Goal: Task Accomplishment & Management: Manage account settings

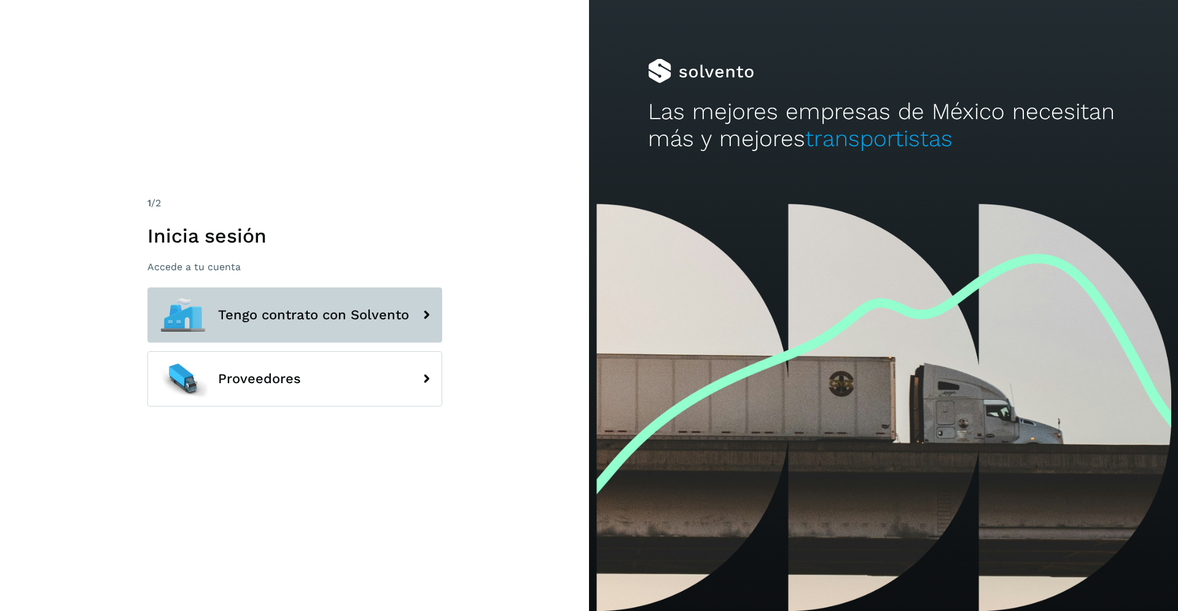
click at [346, 312] on span "Tengo contrato con Solvento" at bounding box center [313, 315] width 191 height 15
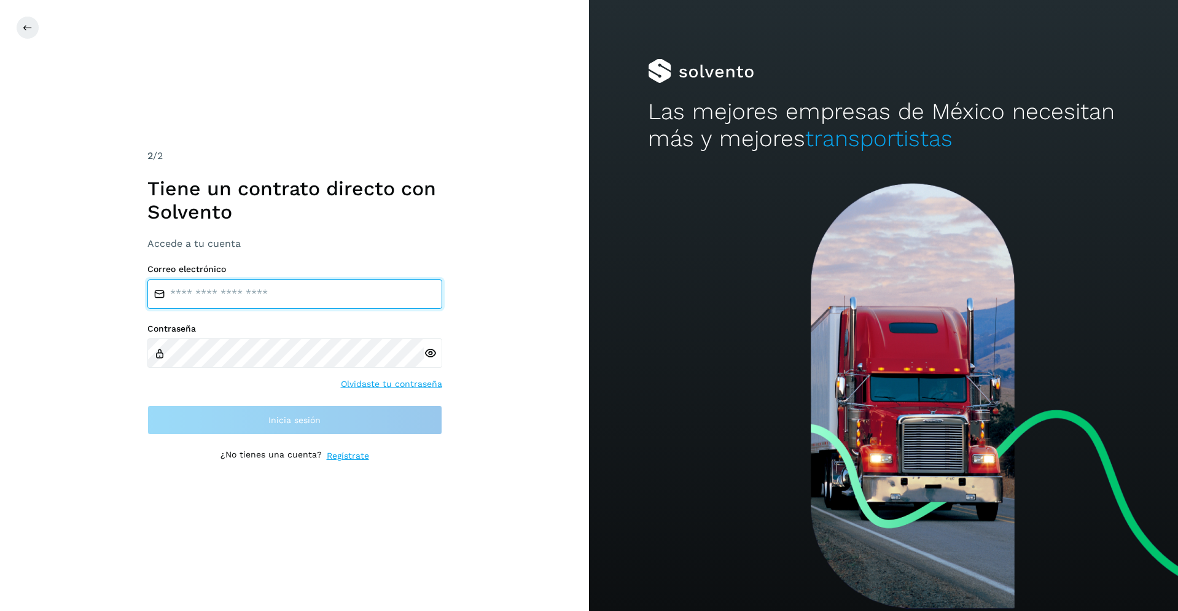
type input "**********"
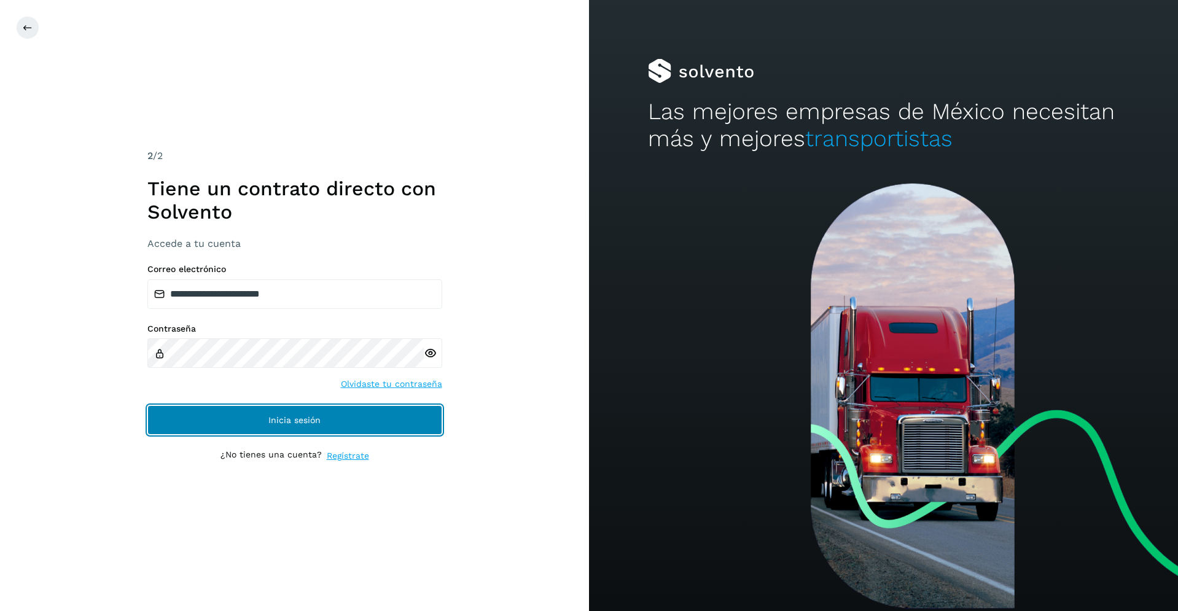
click at [274, 417] on span "Inicia sesión" at bounding box center [294, 420] width 52 height 9
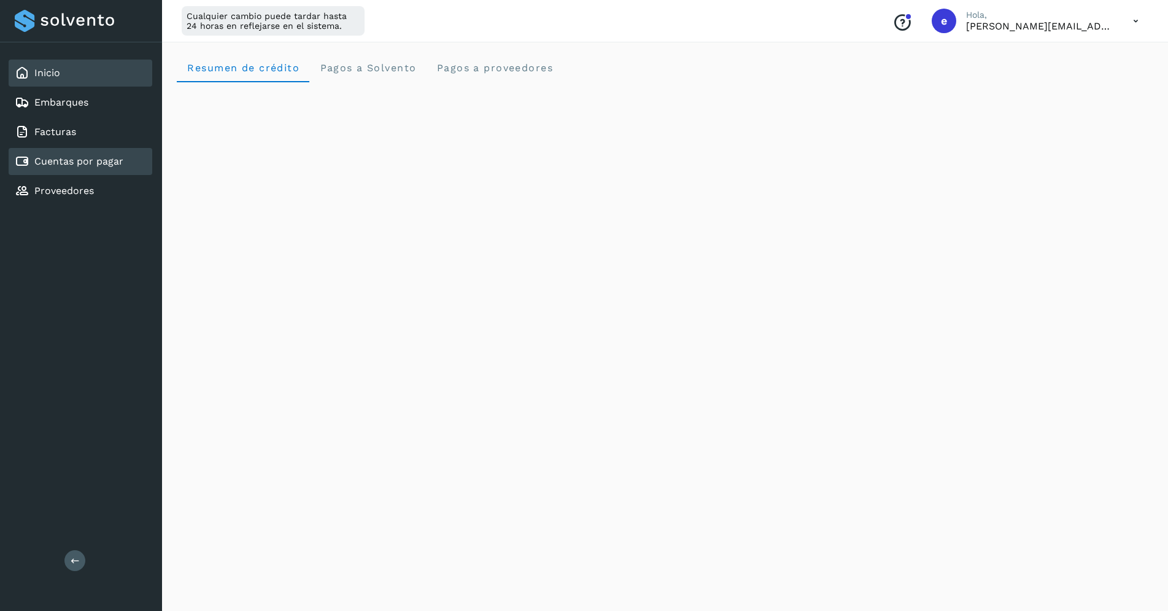
click at [101, 161] on link "Cuentas por pagar" at bounding box center [78, 161] width 89 height 12
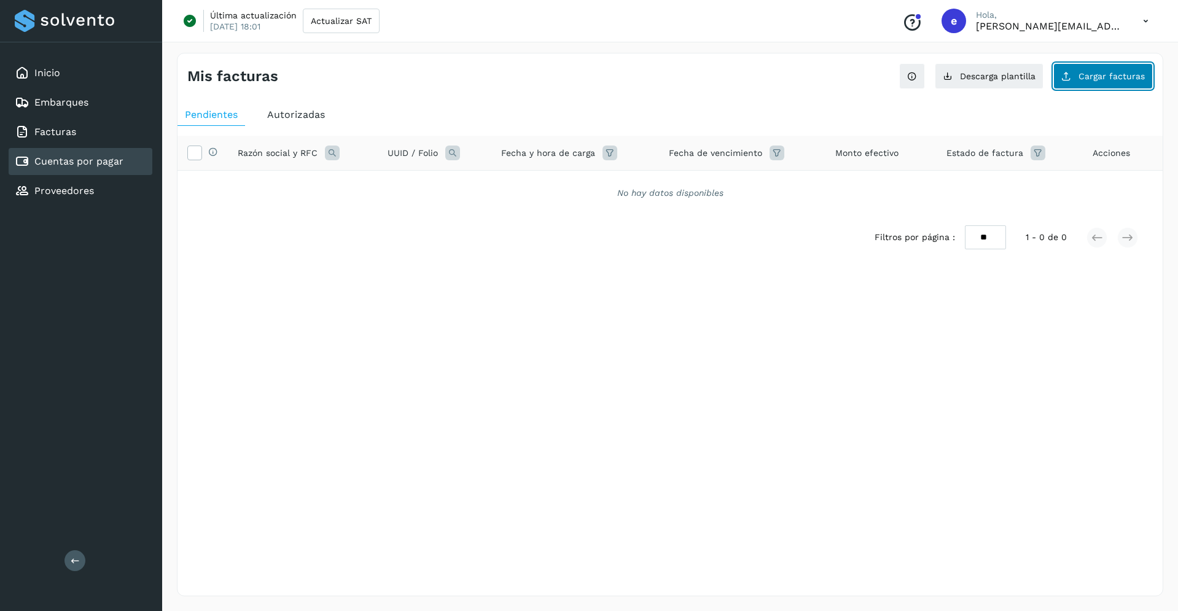
click at [1120, 82] on button "Cargar facturas" at bounding box center [1102, 76] width 99 height 26
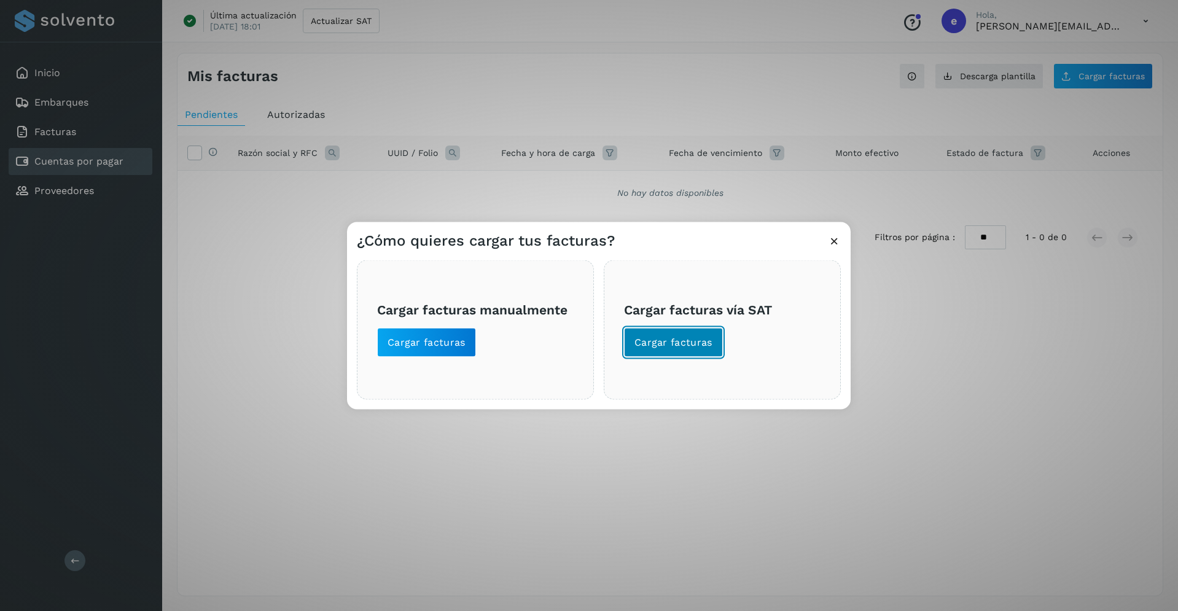
click at [696, 343] on span "Cargar facturas" at bounding box center [673, 342] width 78 height 14
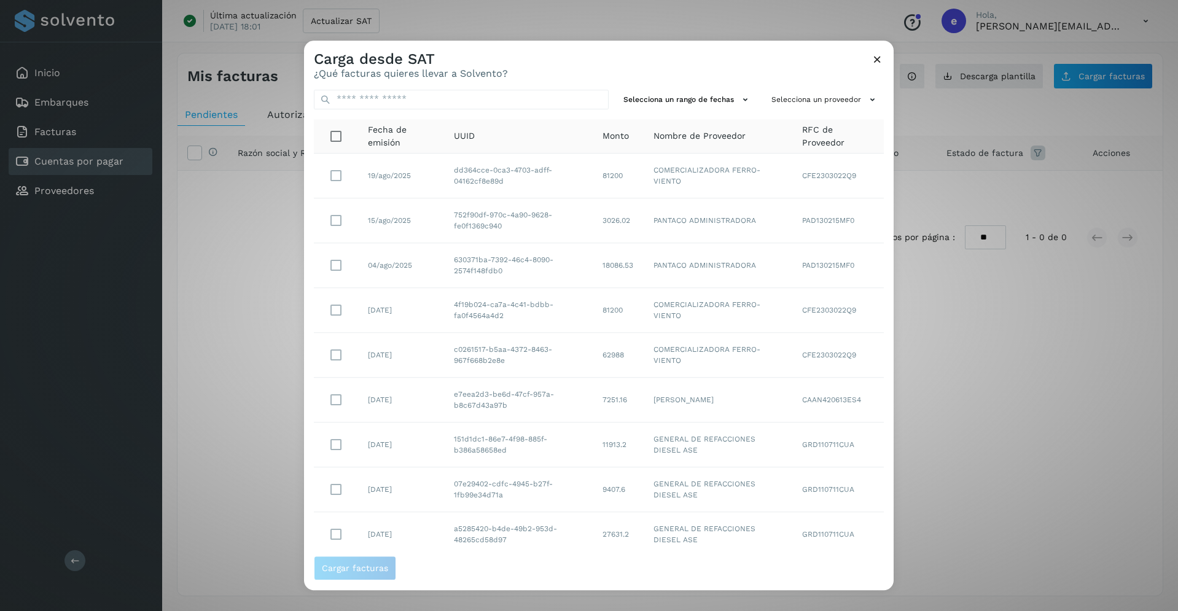
click at [795, 177] on td "CFE2303022Q9" at bounding box center [837, 176] width 91 height 45
click at [835, 94] on button "Selecciona un proveedor" at bounding box center [824, 100] width 117 height 20
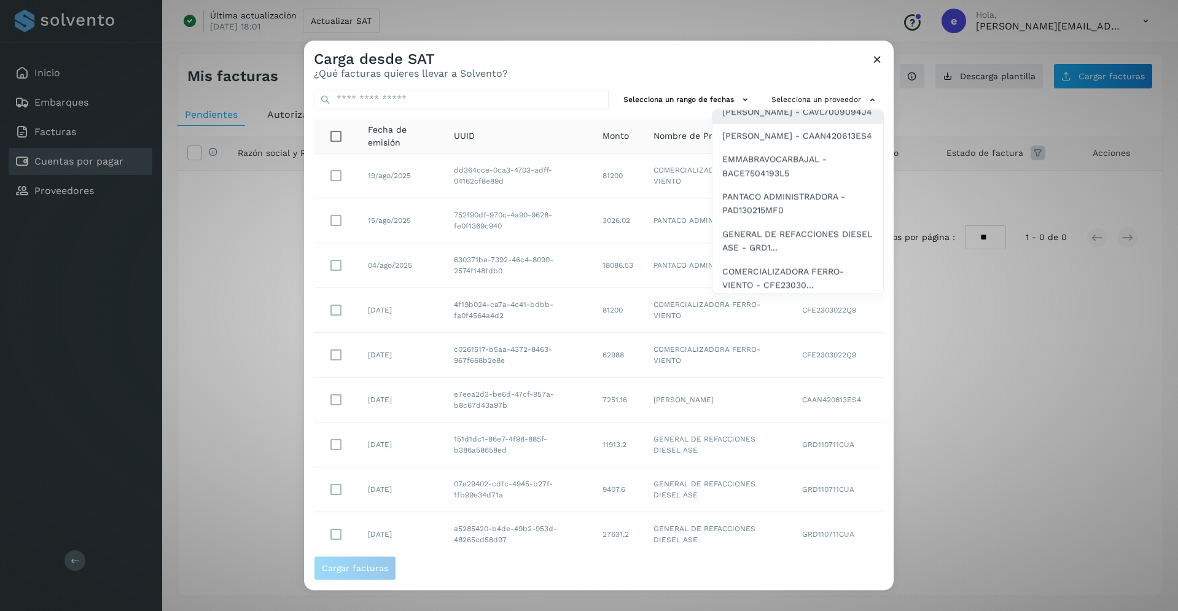
scroll to position [105, 0]
click at [778, 273] on span "COMERCIALIZADORA FERRO-VIENTO - CFE23030..." at bounding box center [797, 275] width 151 height 28
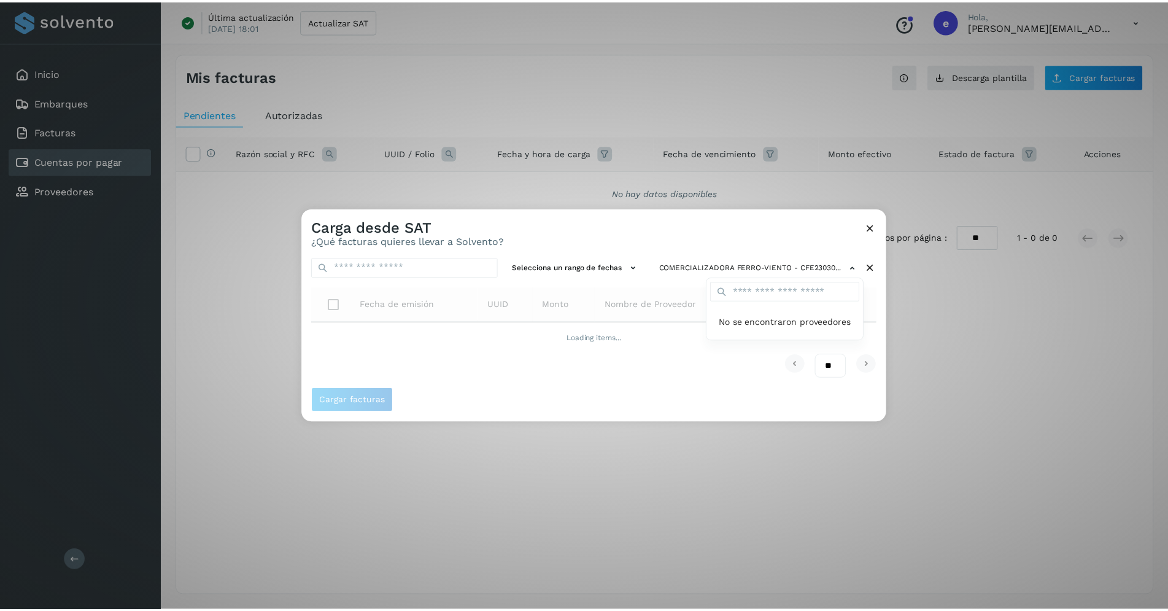
scroll to position [0, 0]
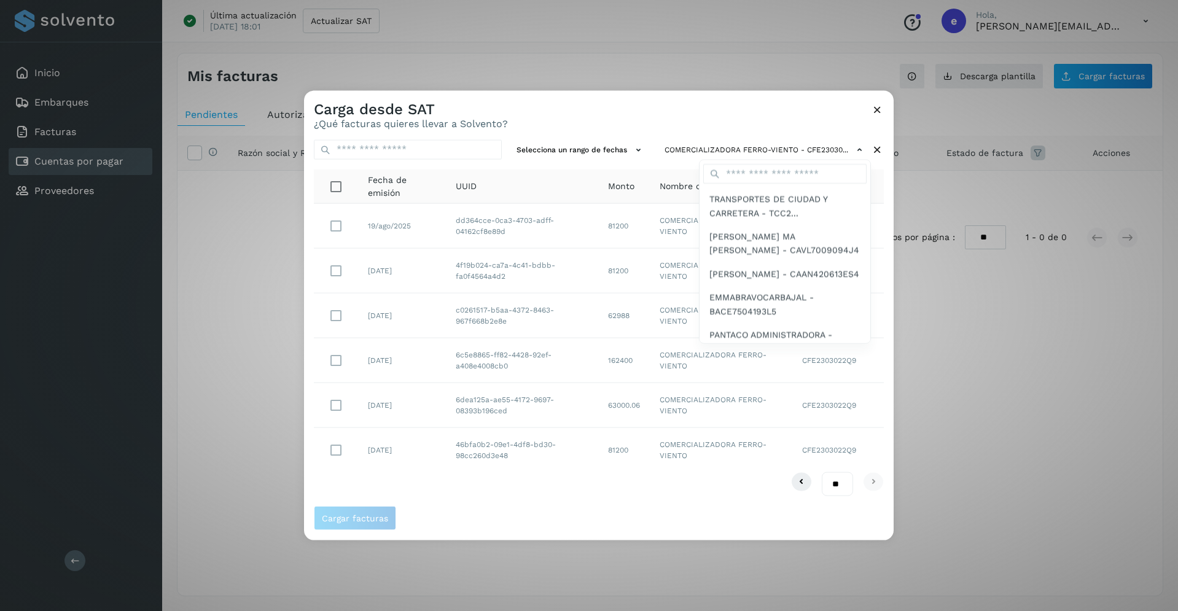
click at [804, 114] on div at bounding box center [893, 395] width 1178 height 611
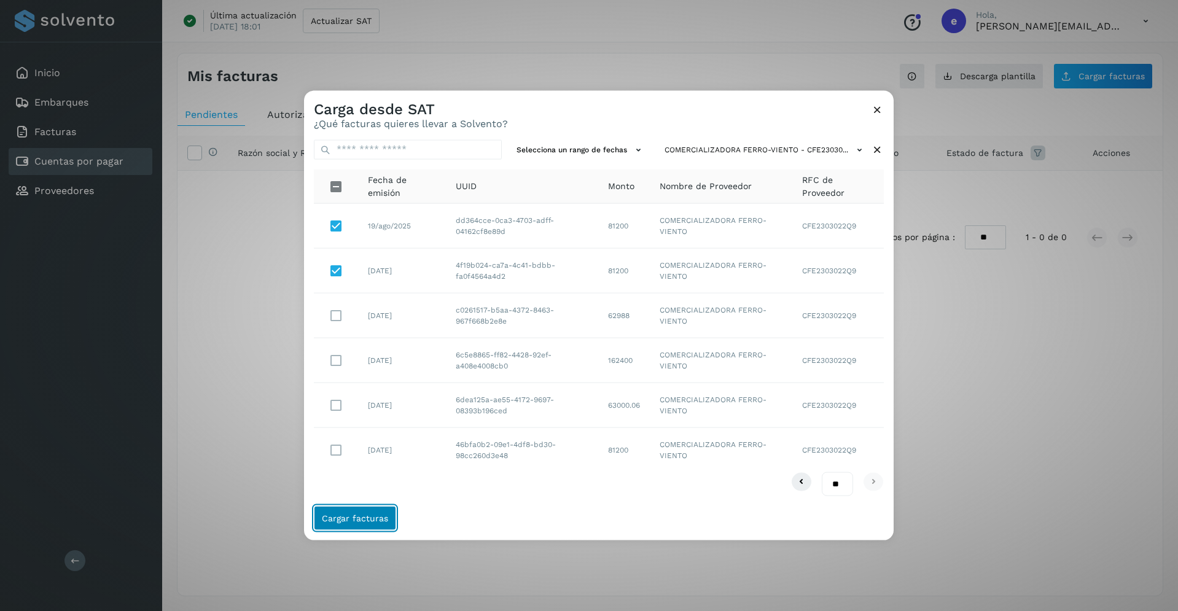
click at [382, 523] on button "Cargar facturas" at bounding box center [355, 518] width 82 height 25
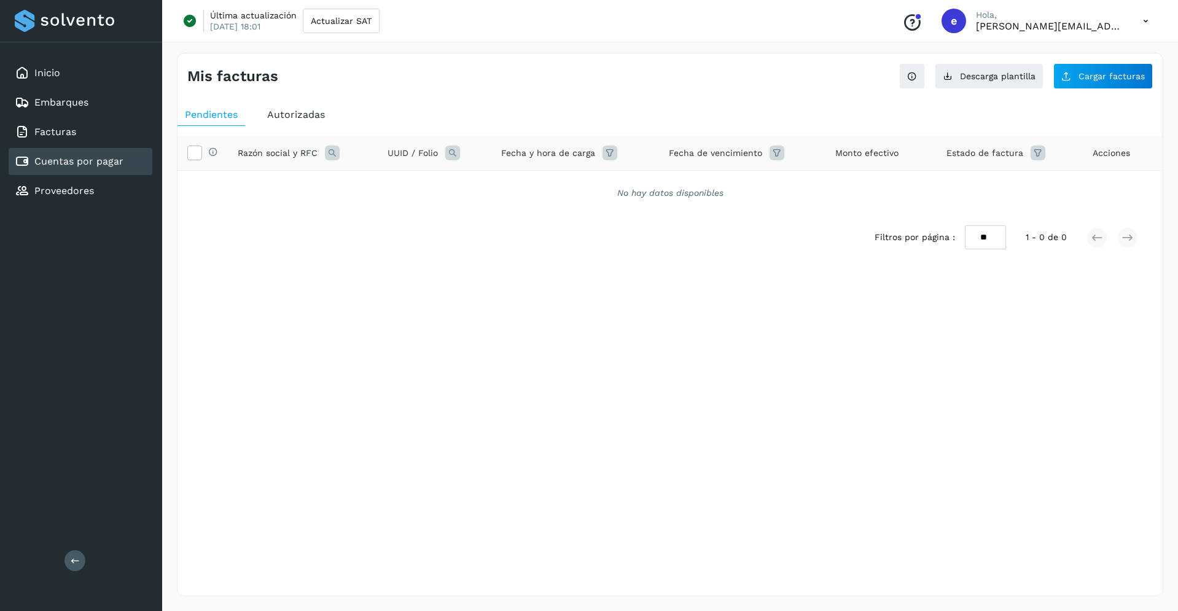
click at [594, 69] on div "Mis facturas" at bounding box center [428, 77] width 483 height 18
click at [314, 111] on span "Autorizadas" at bounding box center [296, 115] width 58 height 12
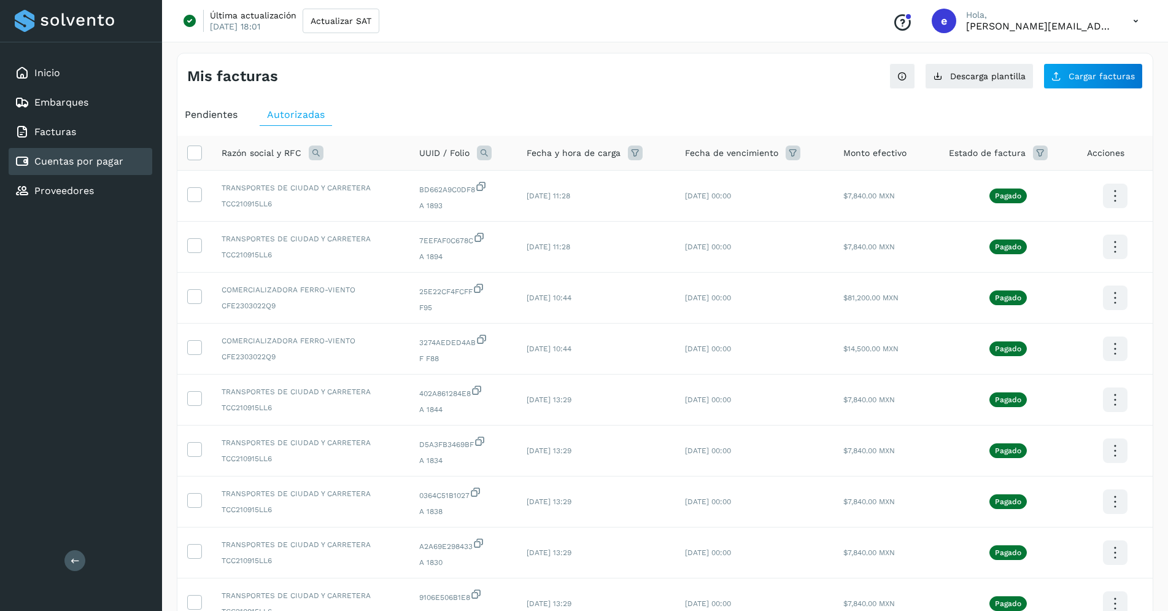
click at [223, 116] on span "Pendientes" at bounding box center [211, 115] width 53 height 12
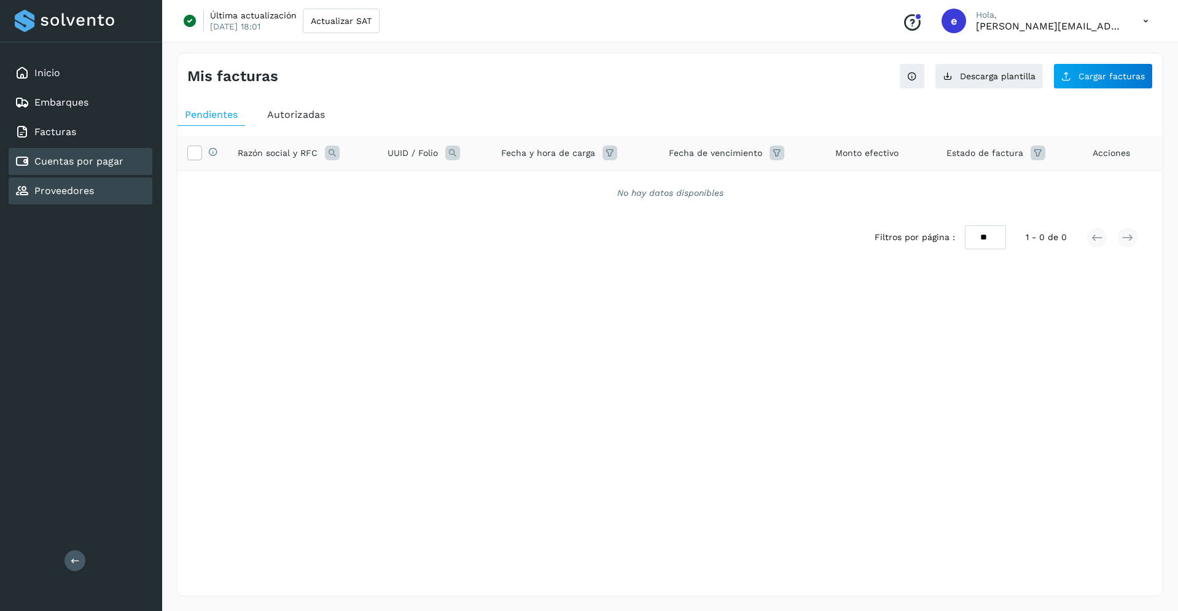
click at [87, 193] on link "Proveedores" at bounding box center [64, 191] width 60 height 12
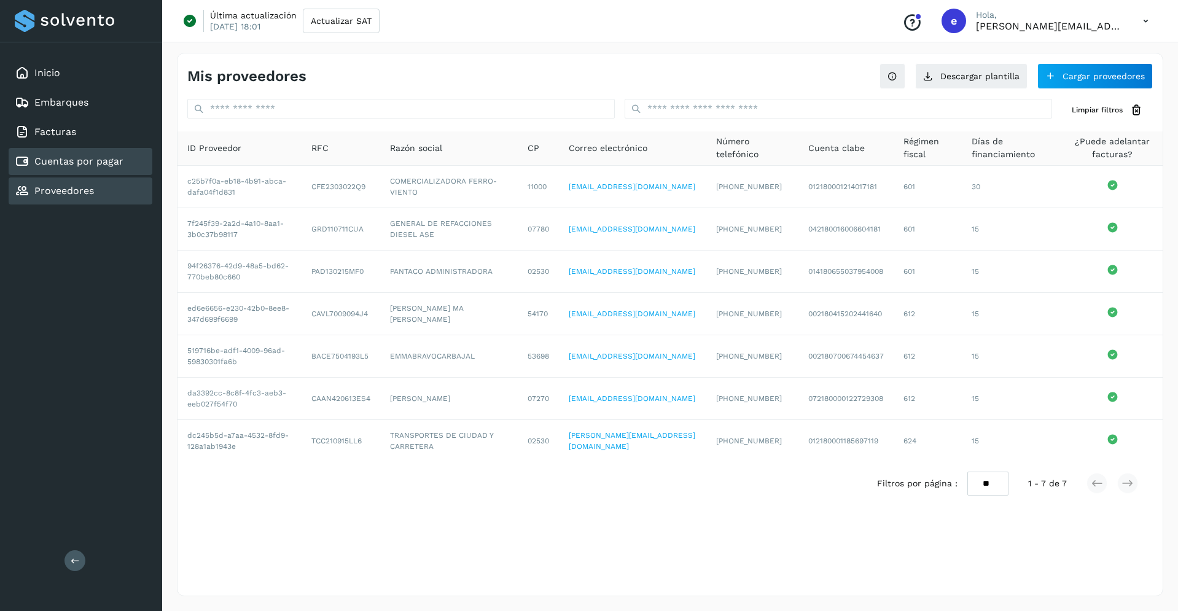
click at [99, 165] on link "Cuentas por pagar" at bounding box center [78, 161] width 89 height 12
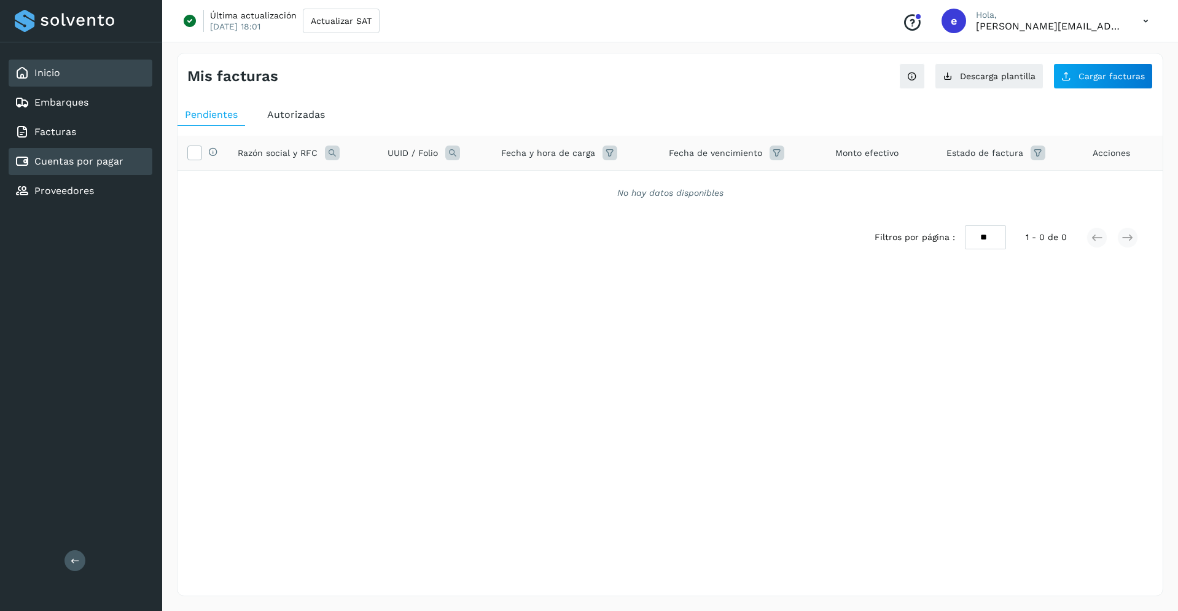
click at [36, 67] on link "Inicio" at bounding box center [47, 73] width 26 height 12
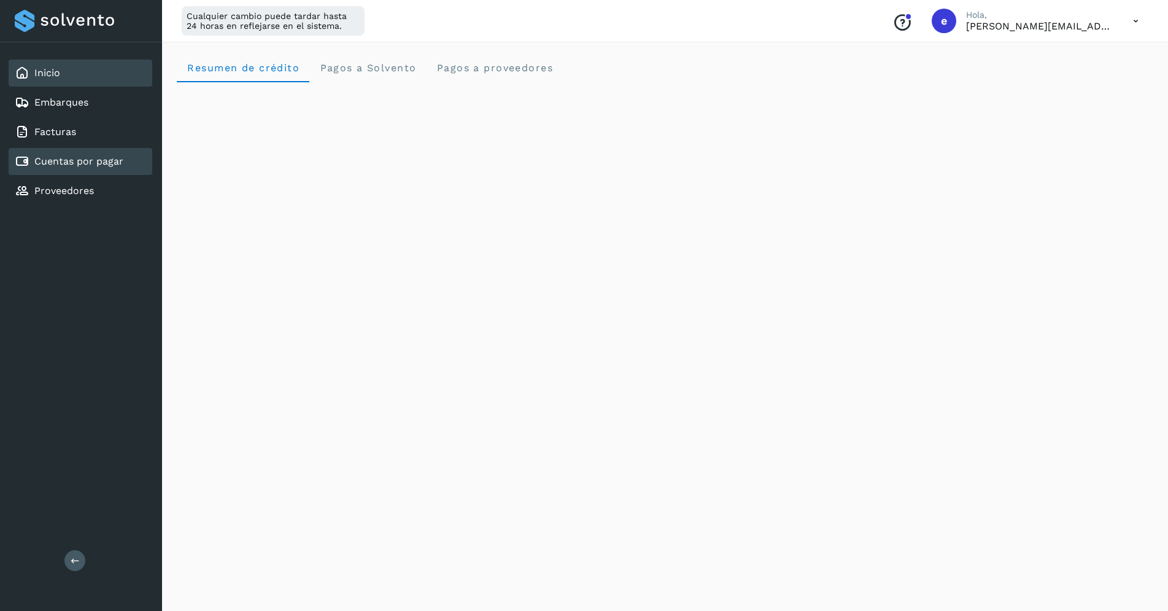
click at [53, 163] on link "Cuentas por pagar" at bounding box center [78, 161] width 89 height 12
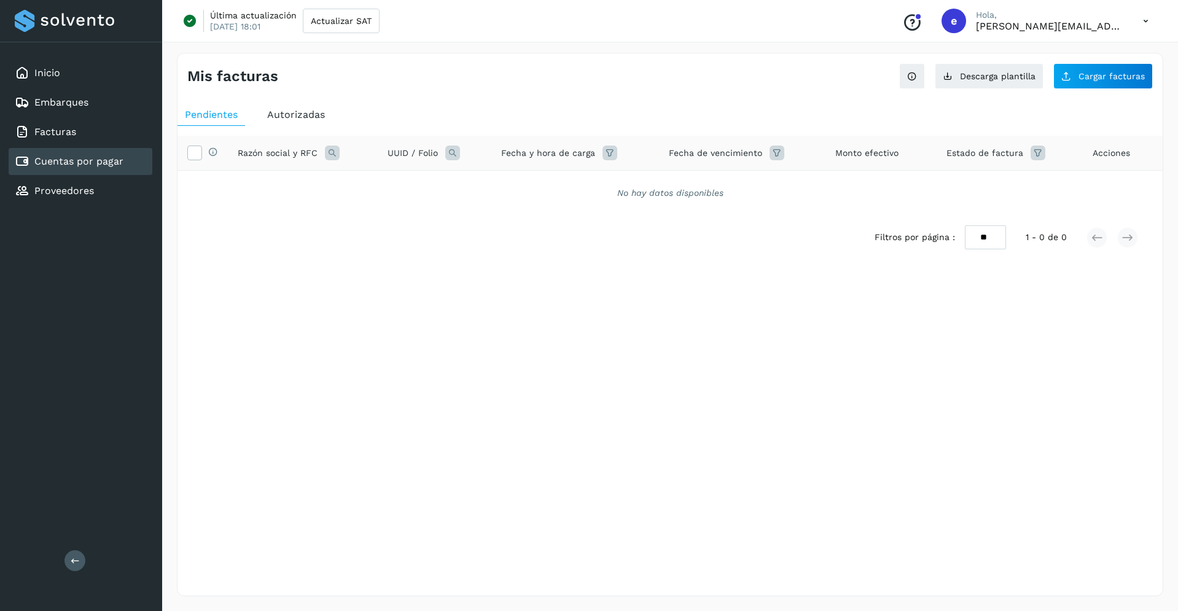
click at [138, 277] on div "Inicio Embarques Facturas Cuentas por pagar Proveedores Salir" at bounding box center [81, 305] width 162 height 611
click at [295, 115] on span "Autorizadas" at bounding box center [296, 115] width 58 height 12
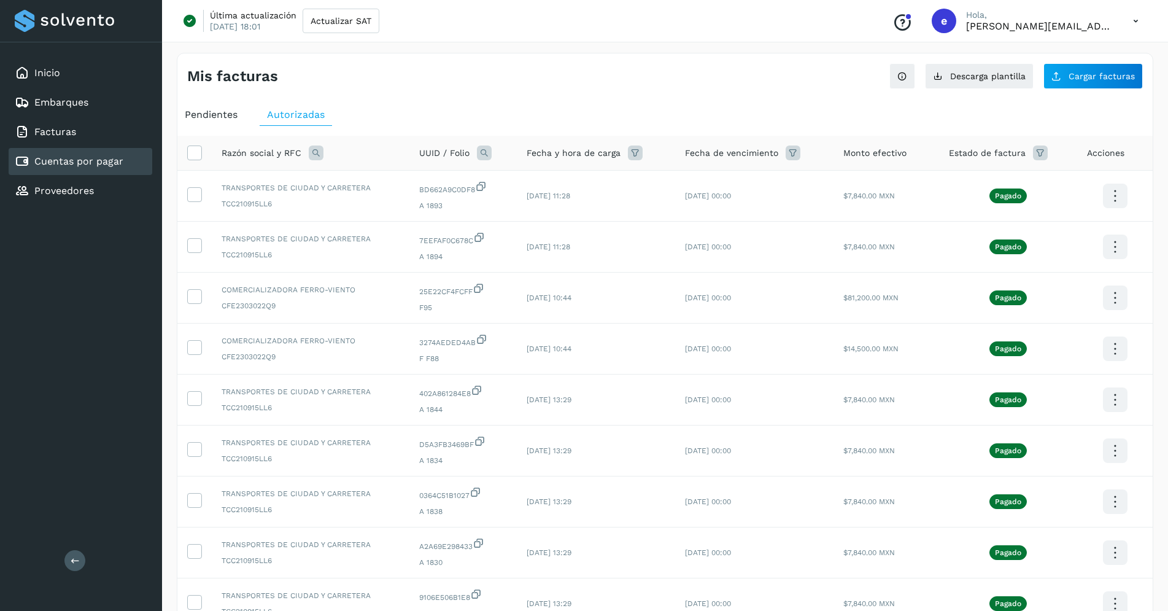
click at [1035, 158] on icon at bounding box center [1040, 153] width 15 height 15
click at [1028, 177] on icon at bounding box center [1023, 183] width 13 height 13
click at [792, 80] on div at bounding box center [584, 305] width 1168 height 611
click at [198, 112] on span "Pendientes" at bounding box center [211, 115] width 53 height 12
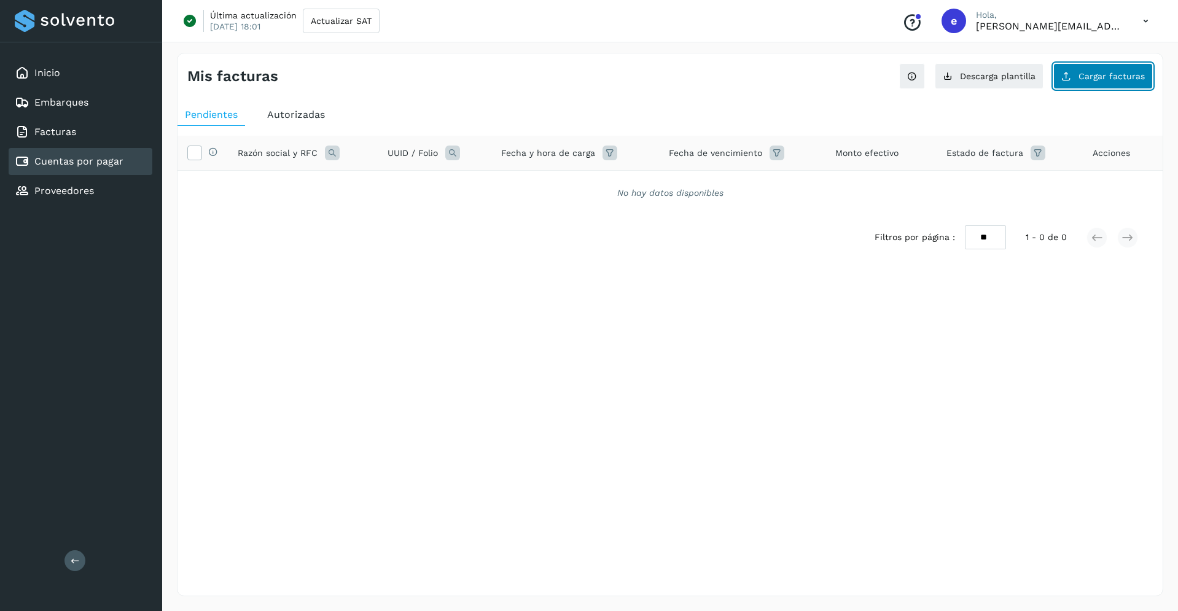
click at [1104, 84] on button "Cargar facturas" at bounding box center [1102, 76] width 99 height 26
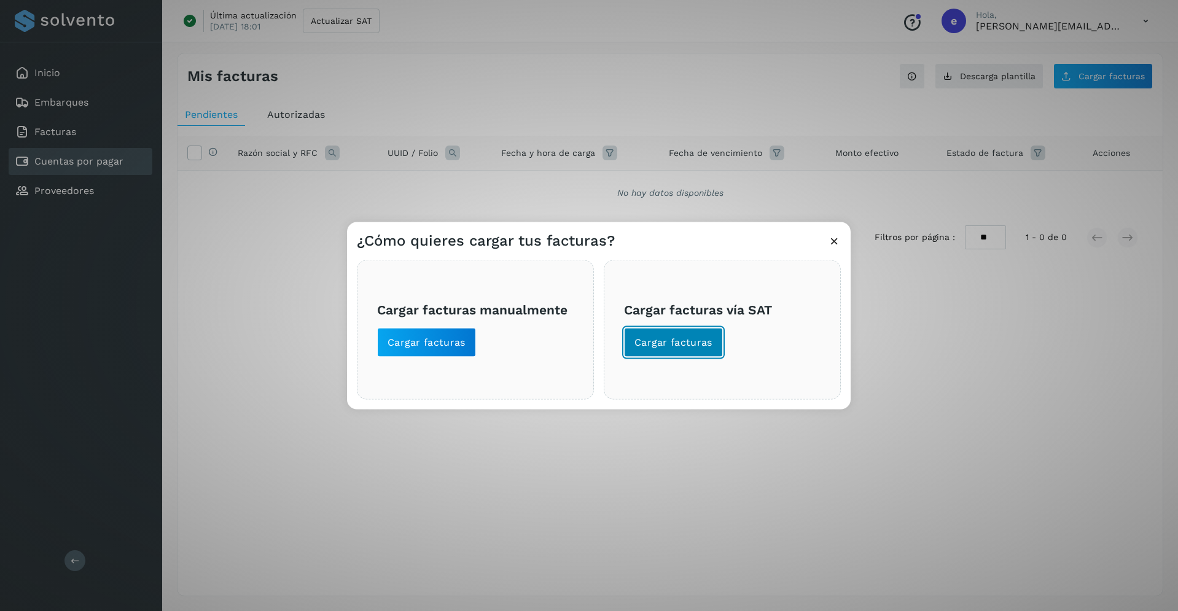
click at [712, 341] on button "Cargar facturas" at bounding box center [673, 341] width 99 height 29
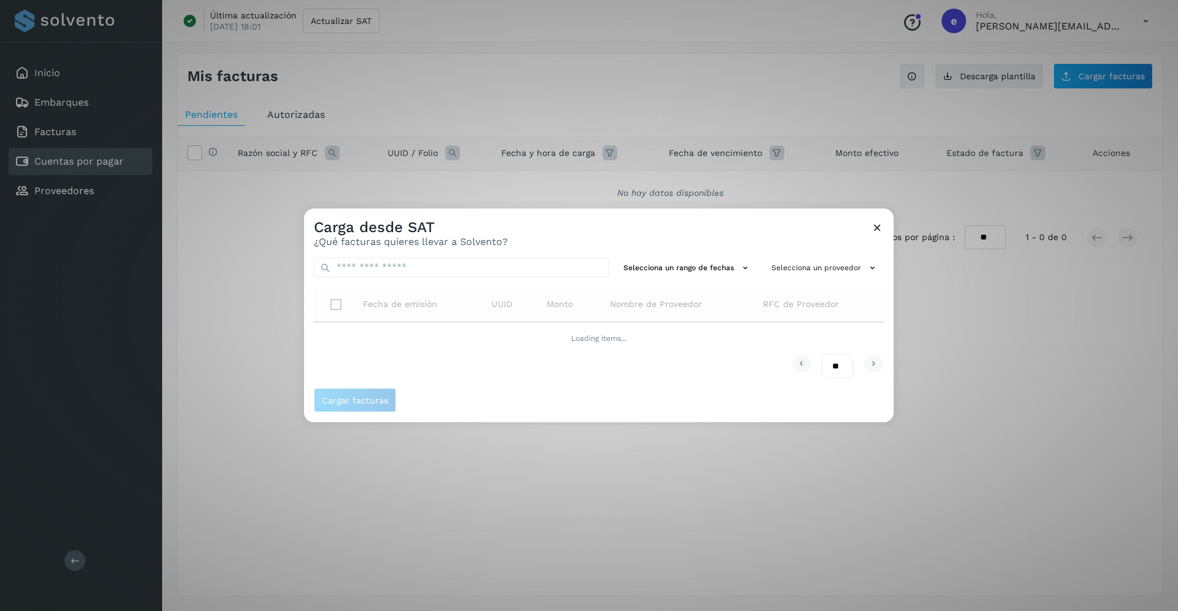
click at [26, 98] on div "Carga desde SAT ¿Qué facturas quieres llevar a Solvento? Selecciona un rango de…" at bounding box center [589, 305] width 1178 height 611
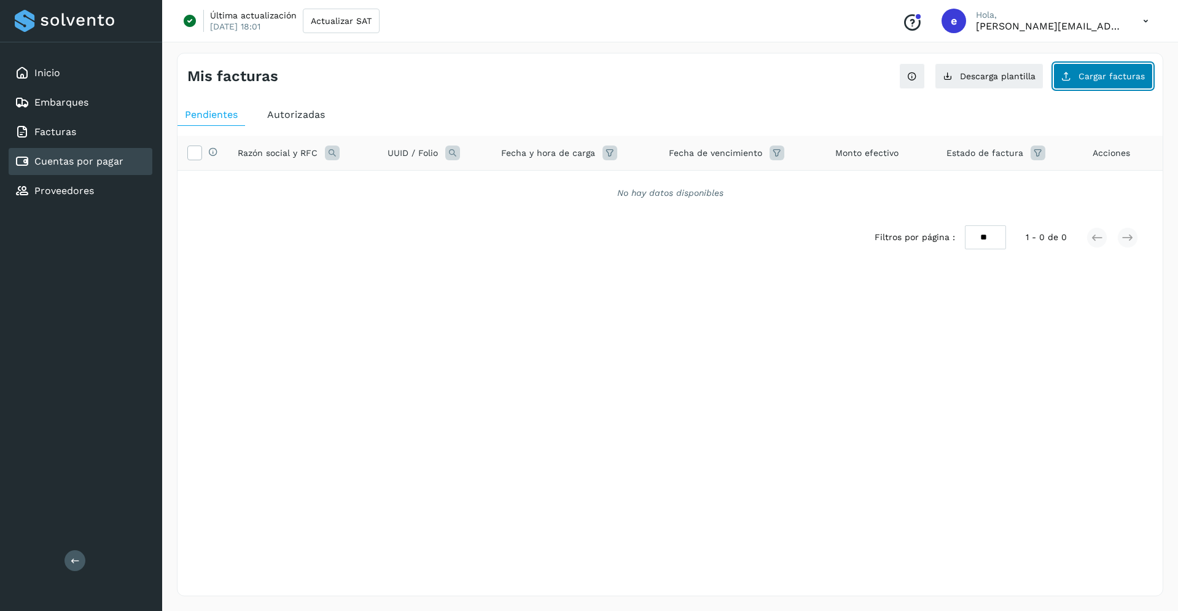
click at [1114, 79] on span "Cargar facturas" at bounding box center [1111, 76] width 66 height 9
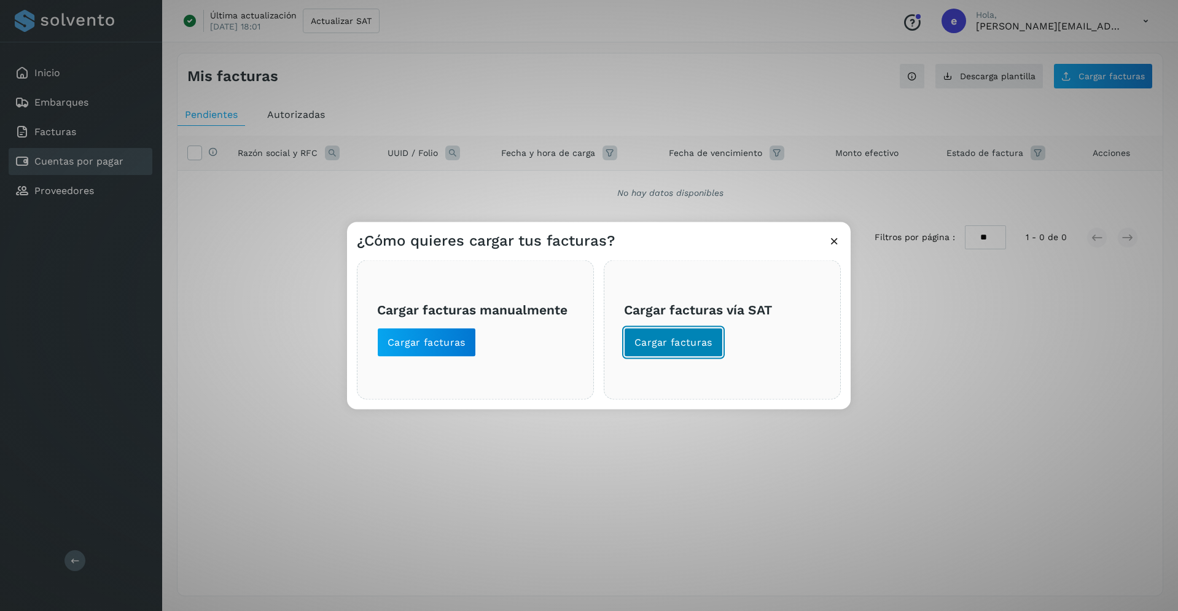
click at [679, 347] on span "Cargar facturas" at bounding box center [673, 342] width 78 height 14
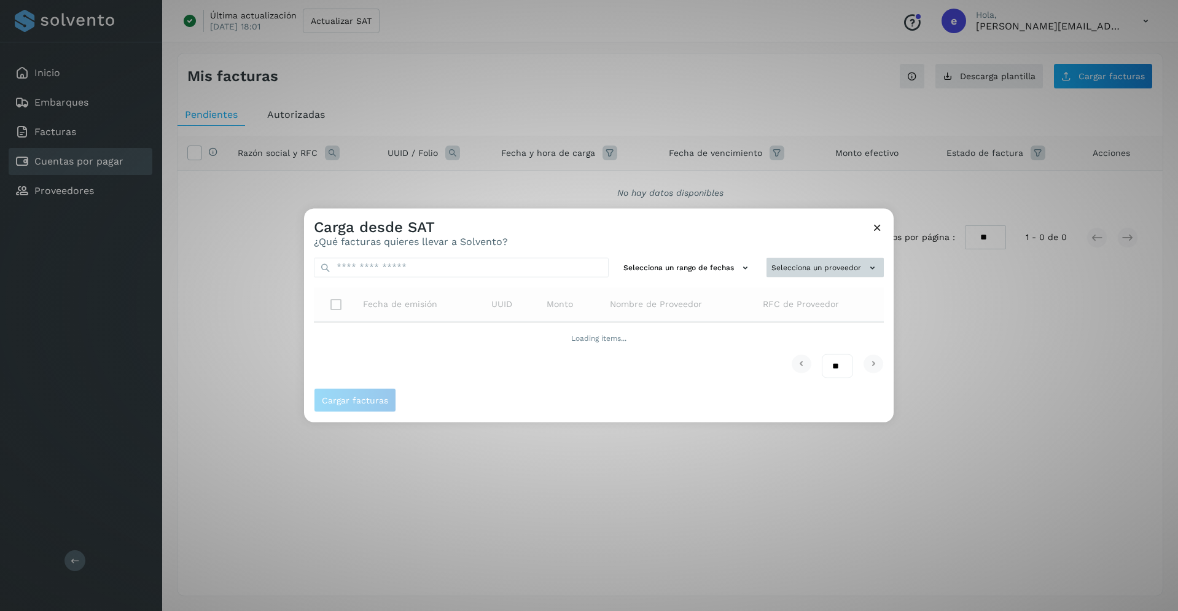
click at [865, 265] on button "Selecciona un proveedor" at bounding box center [824, 267] width 117 height 20
click at [834, 225] on div at bounding box center [893, 513] width 1178 height 611
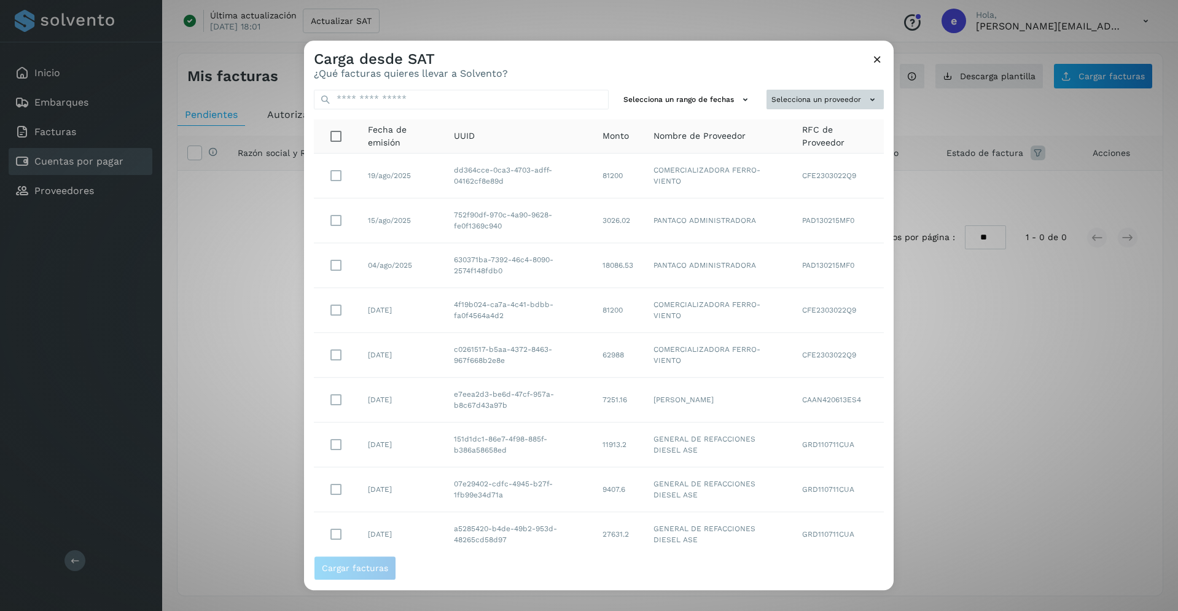
click at [821, 95] on button "Selecciona un proveedor" at bounding box center [824, 100] width 117 height 20
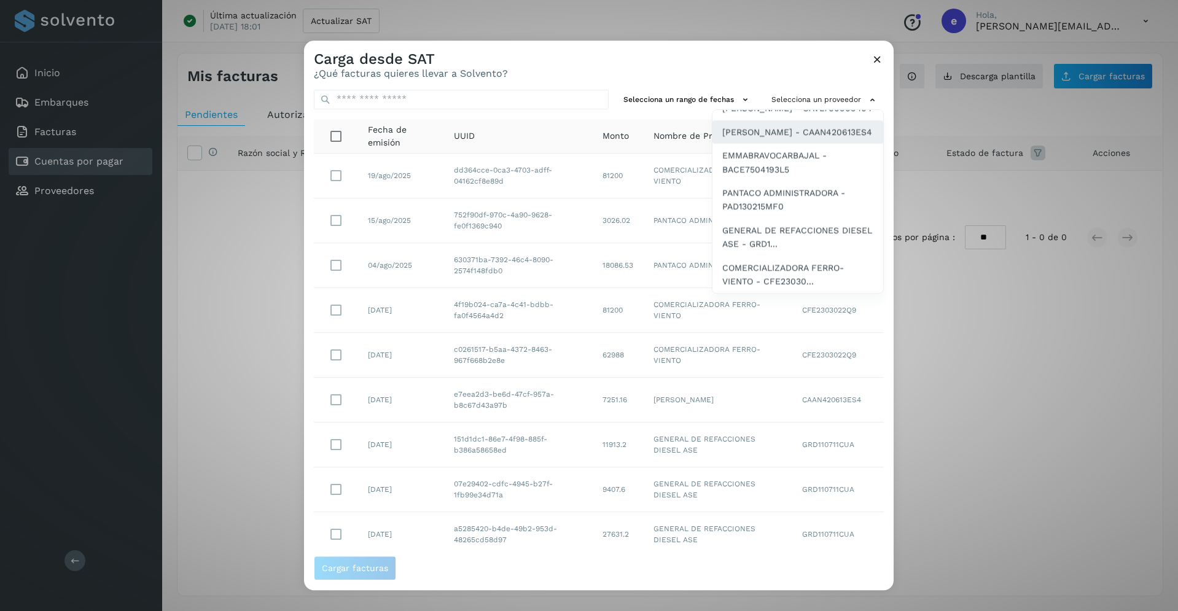
scroll to position [105, 0]
click at [778, 268] on span "COMERCIALIZADORA FERRO-VIENTO - CFE23030..." at bounding box center [797, 275] width 151 height 28
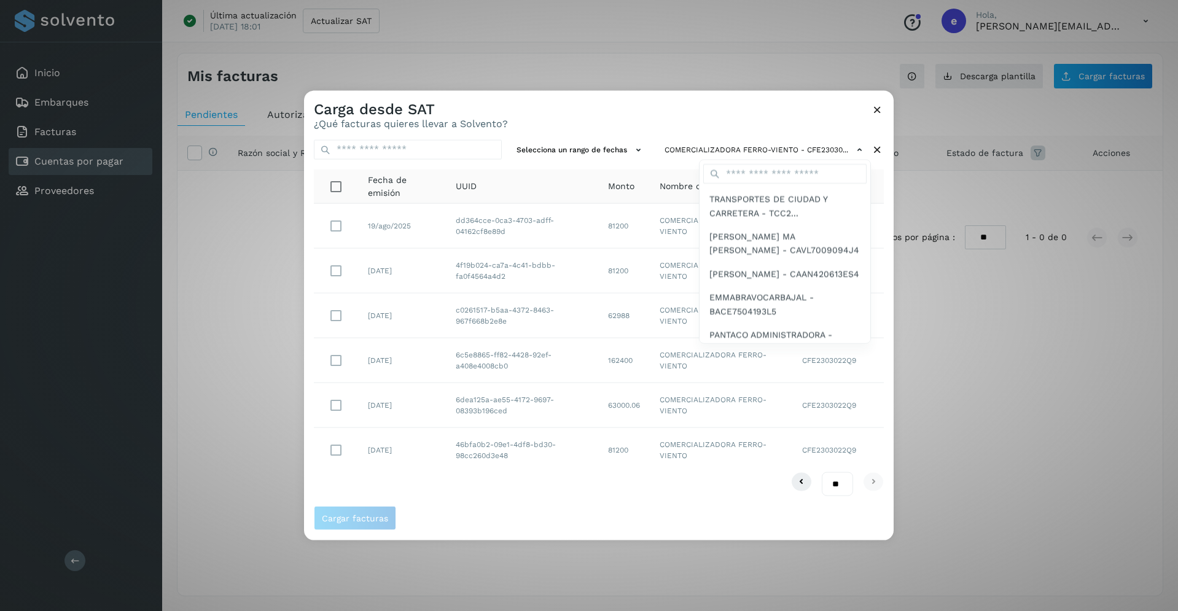
click at [336, 227] on div at bounding box center [893, 395] width 1178 height 611
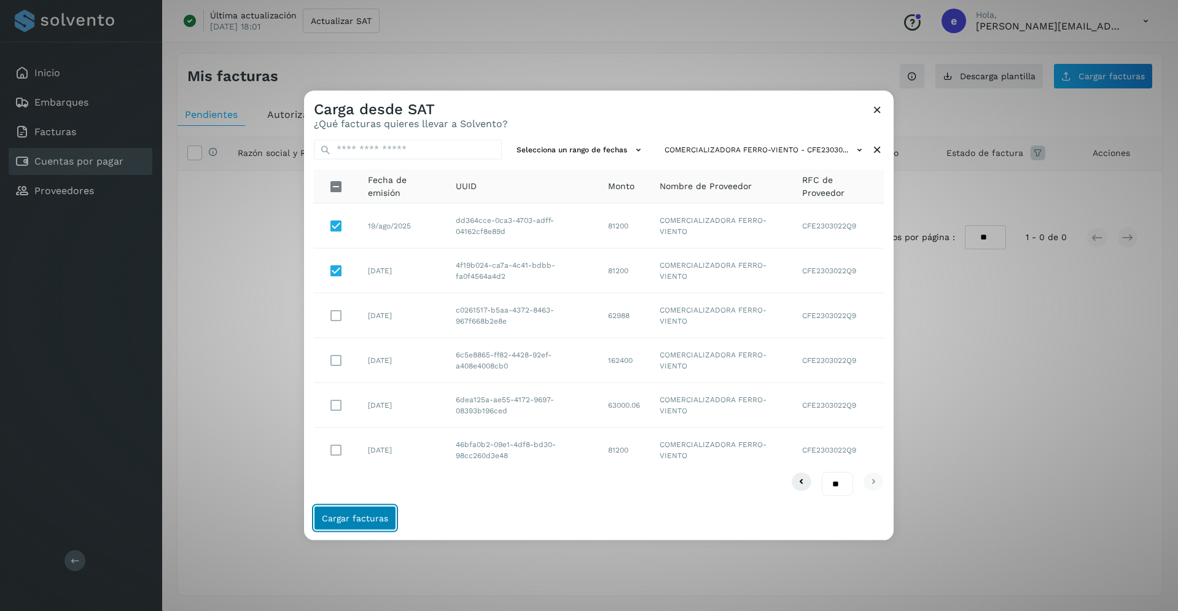
click at [349, 519] on span "Cargar facturas" at bounding box center [355, 518] width 66 height 9
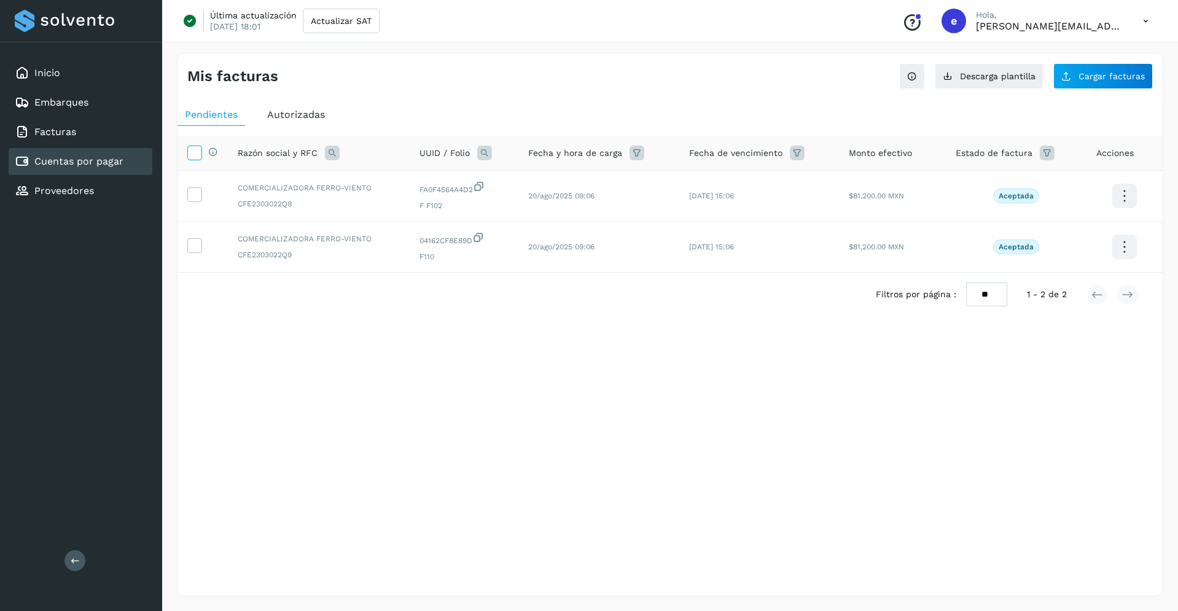
click at [191, 157] on icon at bounding box center [194, 152] width 13 height 13
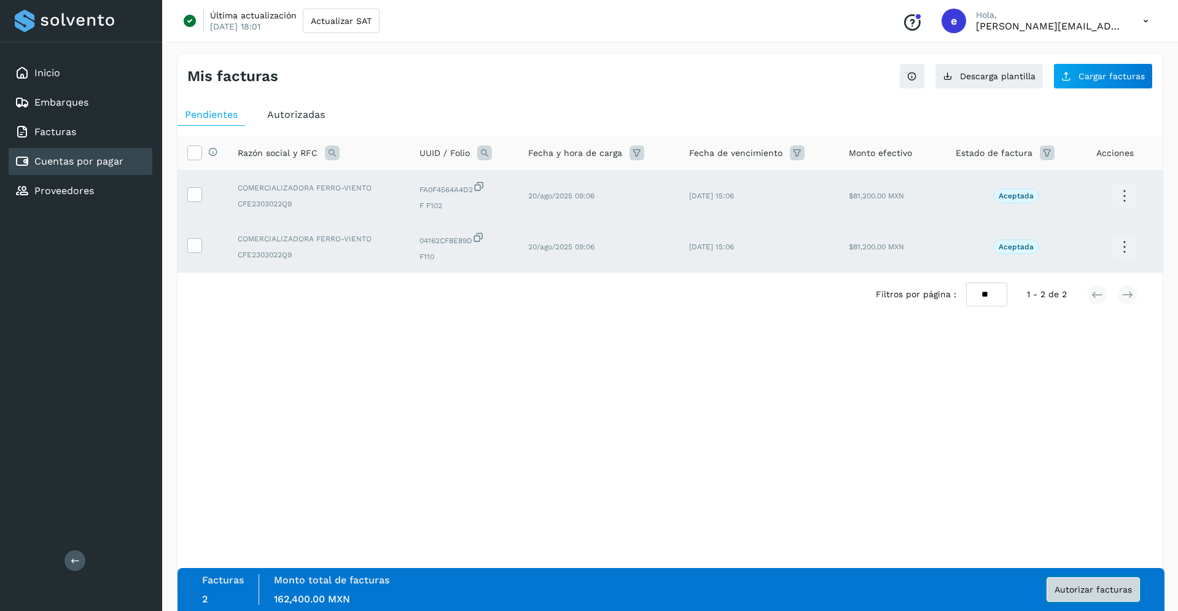
click at [1128, 588] on span "Autorizar facturas" at bounding box center [1092, 589] width 77 height 9
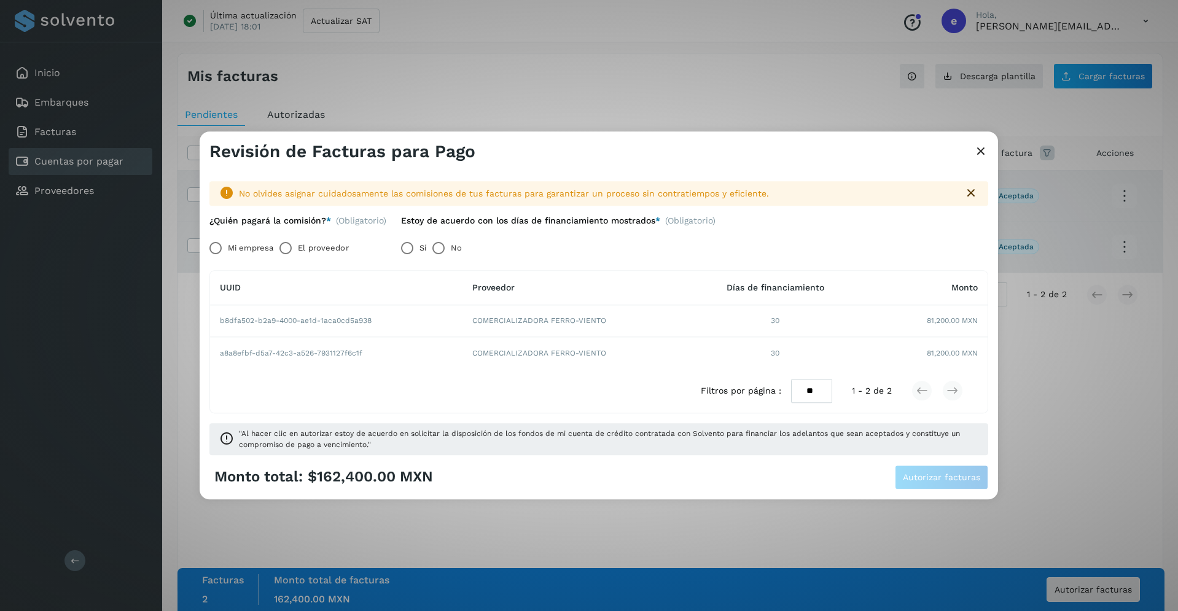
click at [258, 247] on label "Mi empresa" at bounding box center [250, 248] width 45 height 25
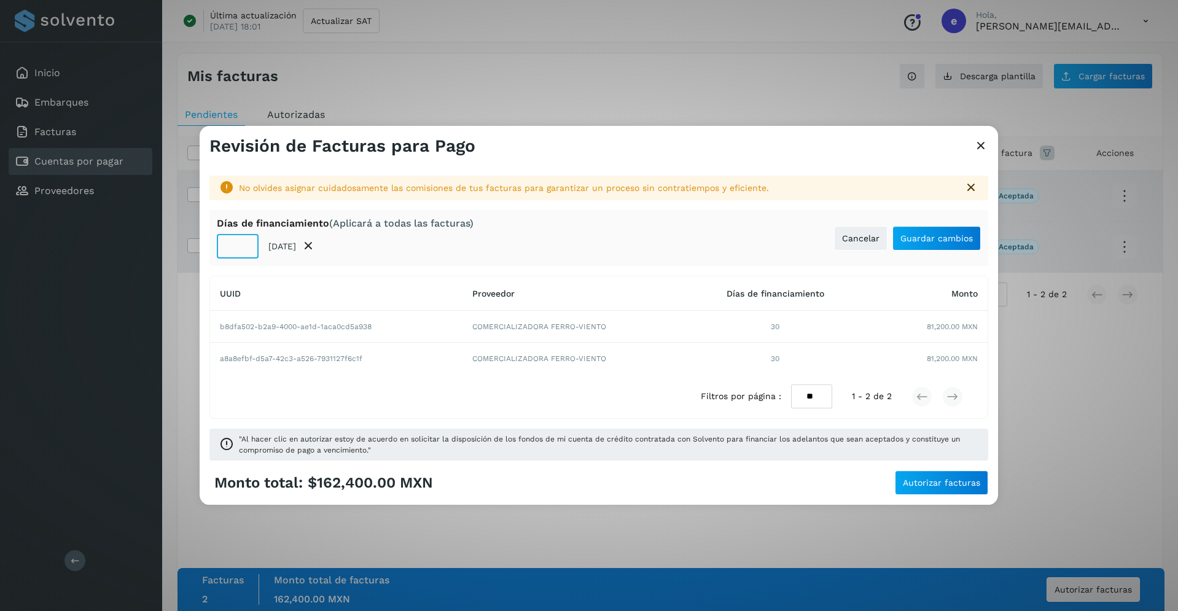
type input "**"
click at [246, 241] on input "**" at bounding box center [238, 246] width 42 height 25
click at [559, 222] on div "Días de financiamiento (Aplicará a todas las facturas) ** 18/nov/2025 Cancelar …" at bounding box center [598, 238] width 778 height 56
click at [922, 238] on span "Guardar cambios" at bounding box center [936, 238] width 72 height 9
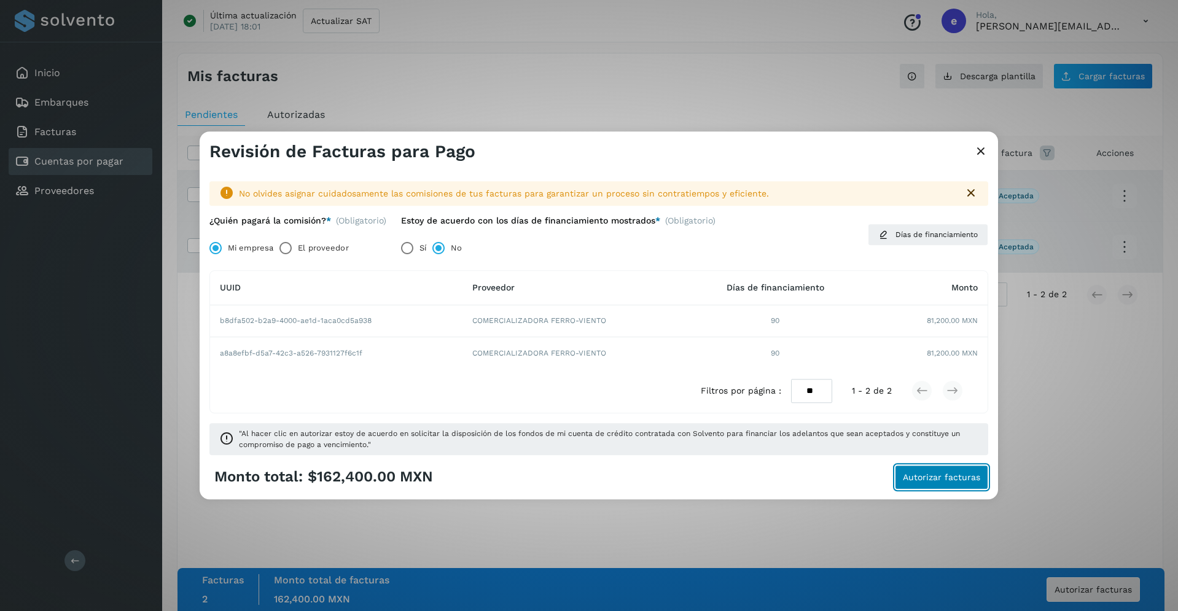
click at [953, 477] on span "Autorizar facturas" at bounding box center [940, 477] width 77 height 9
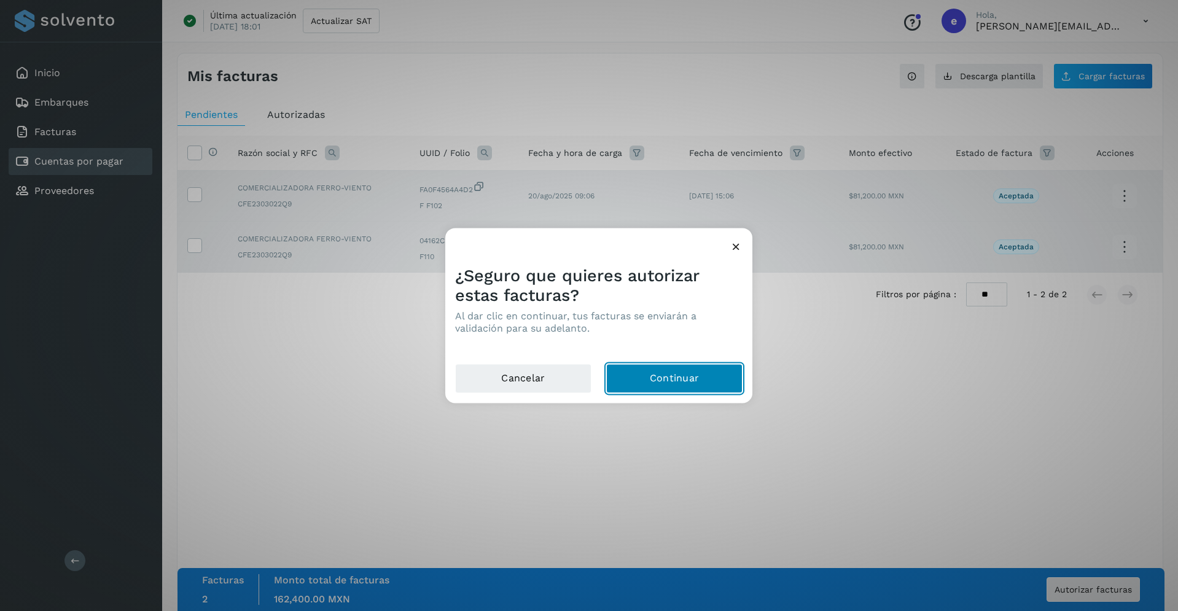
click at [650, 387] on button "Continuar" at bounding box center [674, 377] width 136 height 29
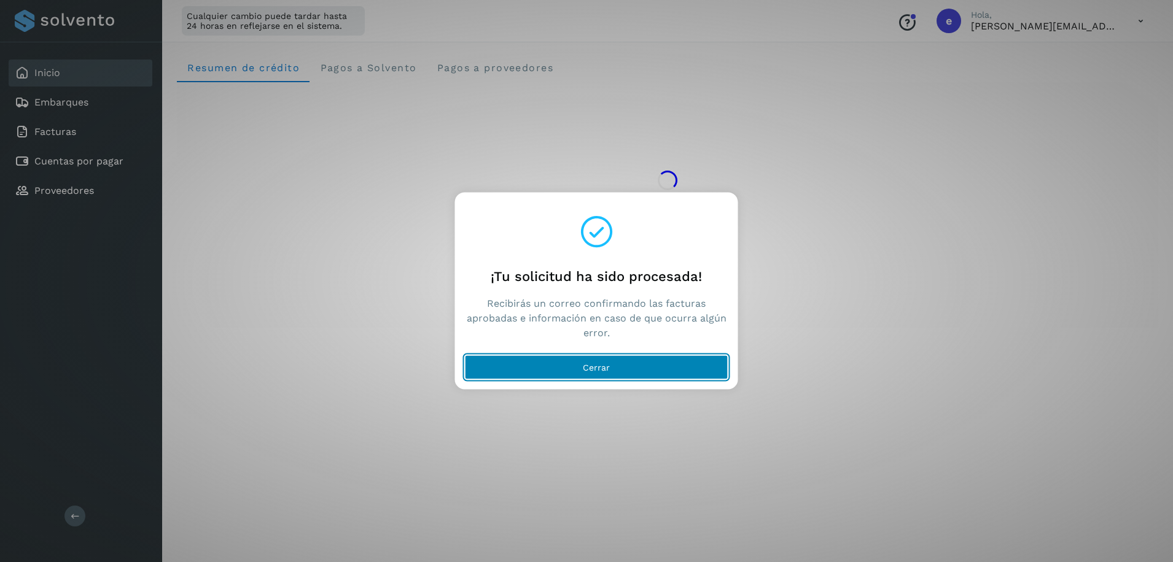
click at [629, 364] on button "Cerrar" at bounding box center [596, 367] width 263 height 25
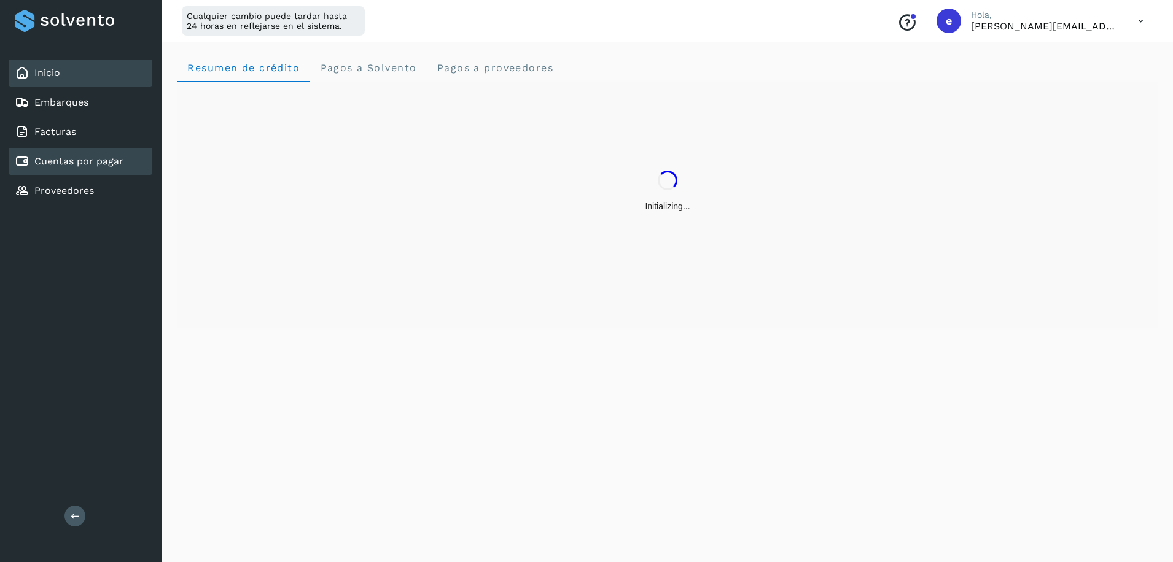
click at [109, 164] on link "Cuentas por pagar" at bounding box center [78, 161] width 89 height 12
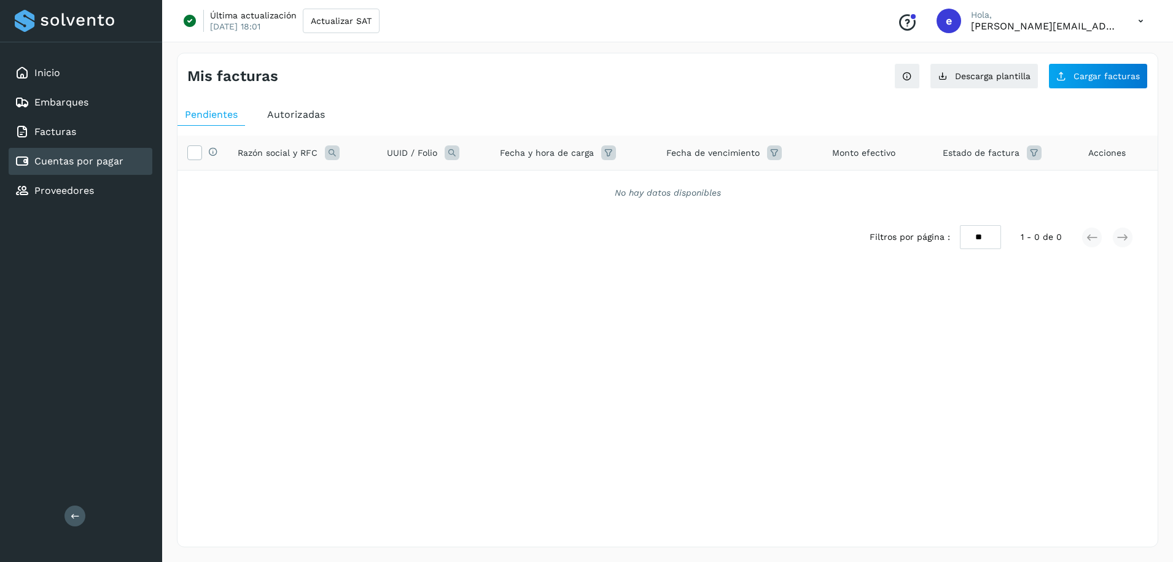
click at [300, 119] on span "Autorizadas" at bounding box center [296, 115] width 58 height 12
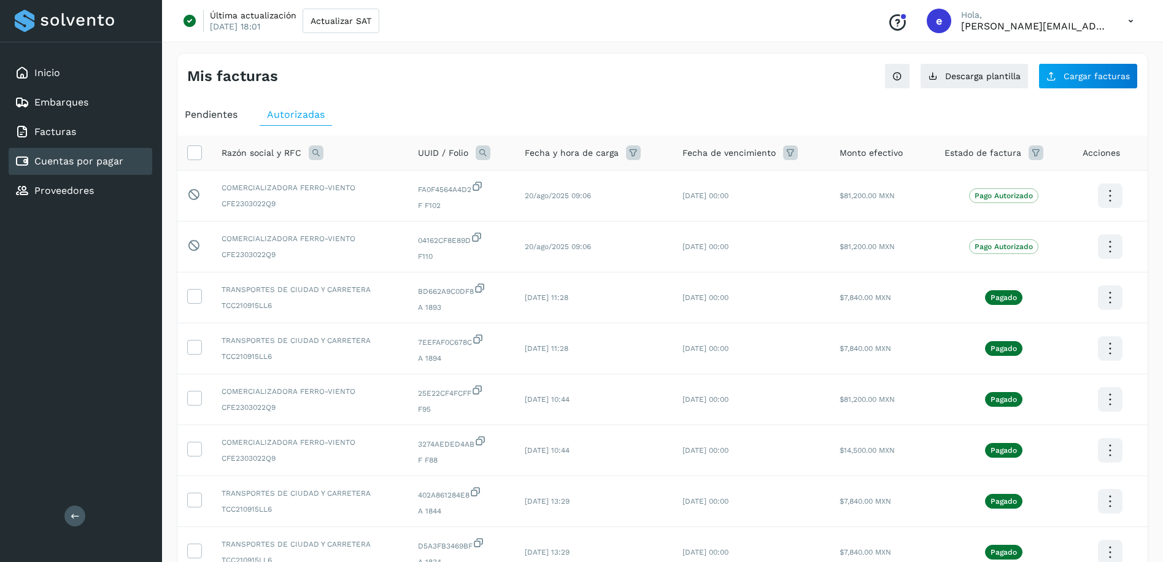
click at [85, 168] on div "Cuentas por pagar" at bounding box center [69, 161] width 109 height 15
click at [85, 169] on div "Cuentas por pagar" at bounding box center [81, 161] width 144 height 27
click at [57, 87] on div "Inicio Embarques Facturas Cuentas por pagar Proveedores" at bounding box center [81, 131] width 162 height 179
click at [57, 74] on link "Inicio" at bounding box center [47, 73] width 26 height 12
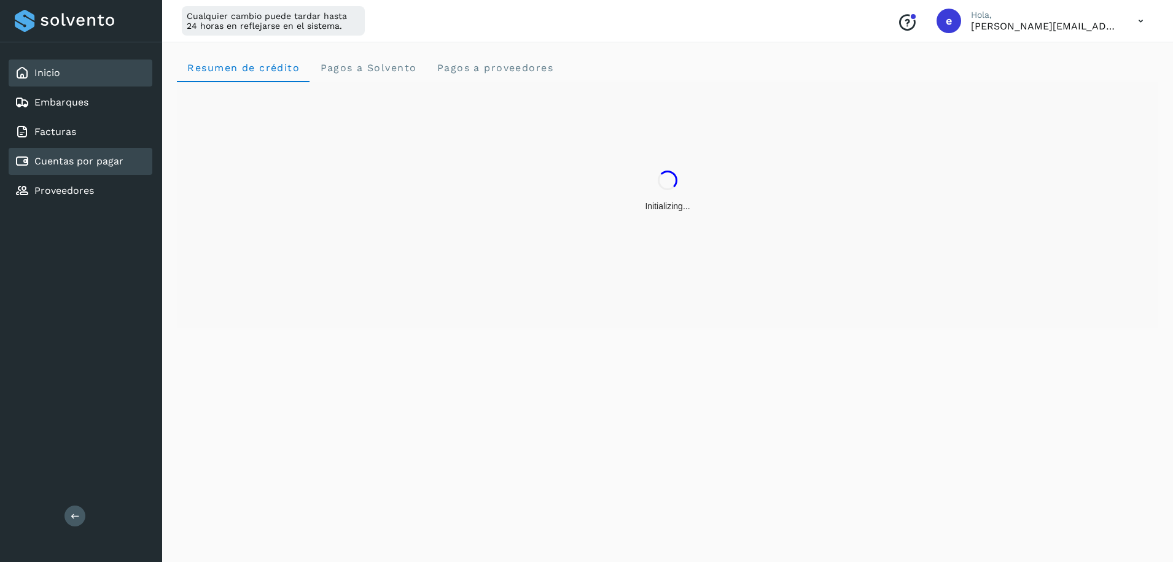
click at [79, 165] on link "Cuentas por pagar" at bounding box center [78, 161] width 89 height 12
